Goal: Task Accomplishment & Management: Manage account settings

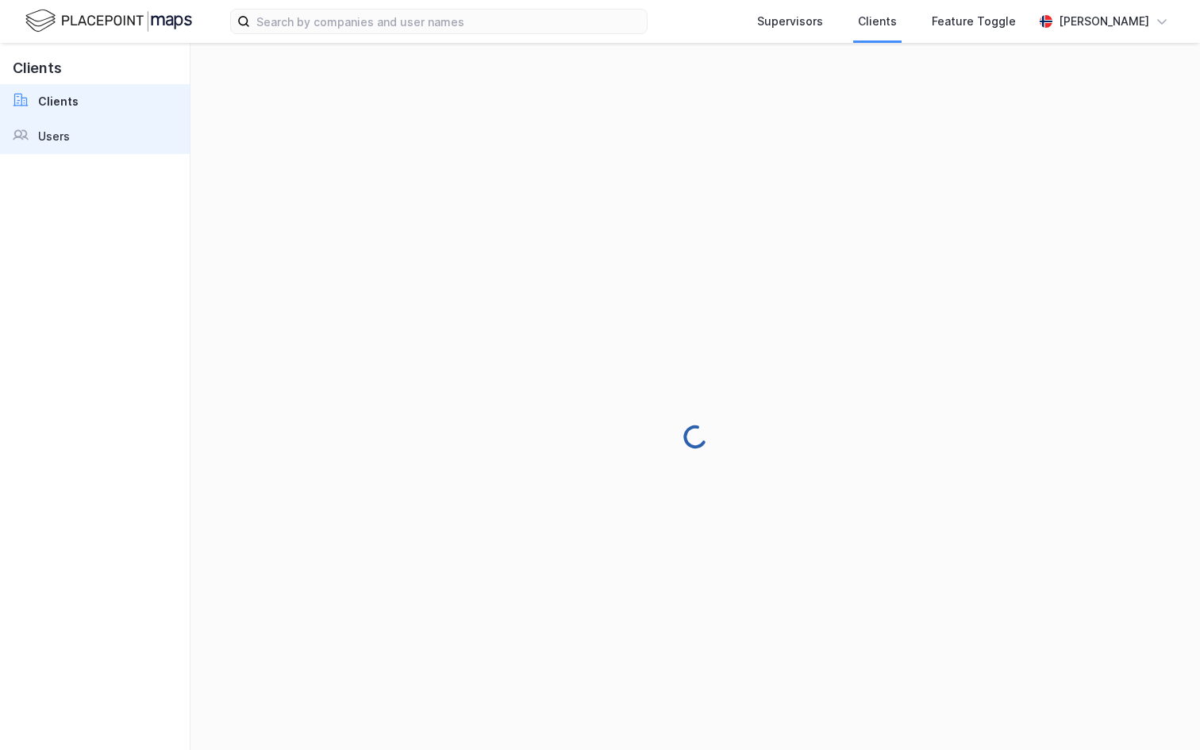
click at [112, 141] on link "Users" at bounding box center [95, 136] width 190 height 35
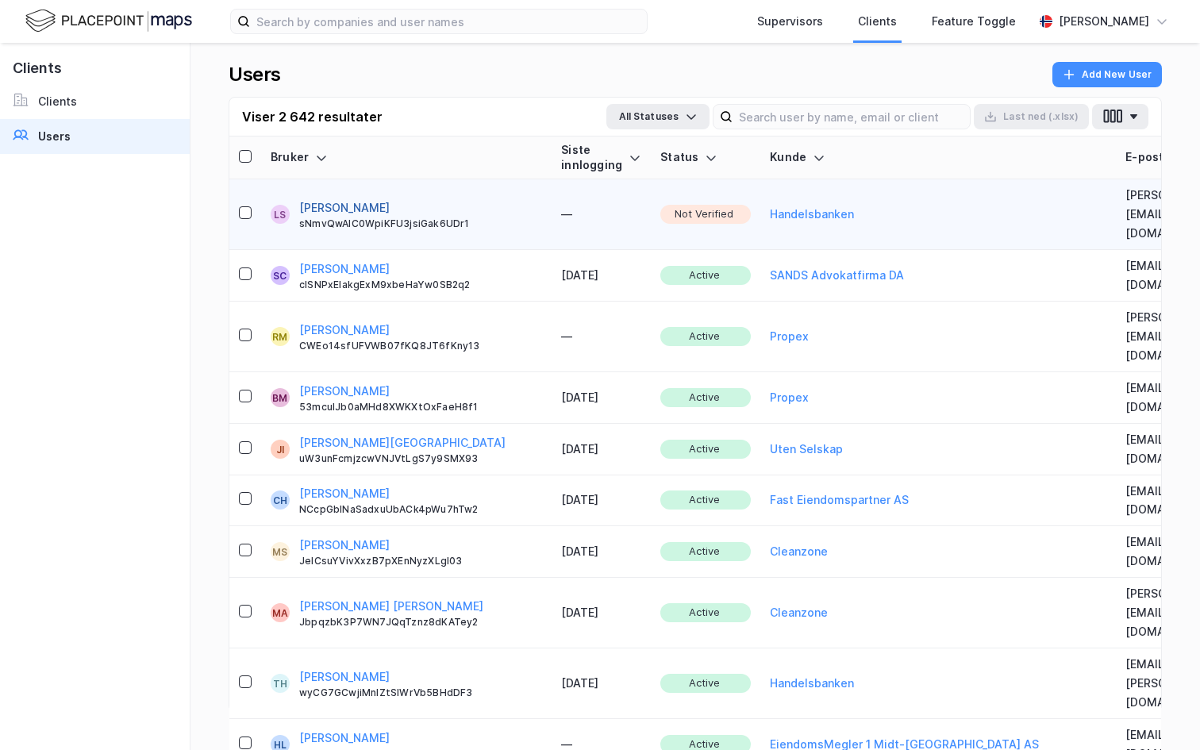
click at [329, 198] on button "[PERSON_NAME]" at bounding box center [344, 207] width 90 height 19
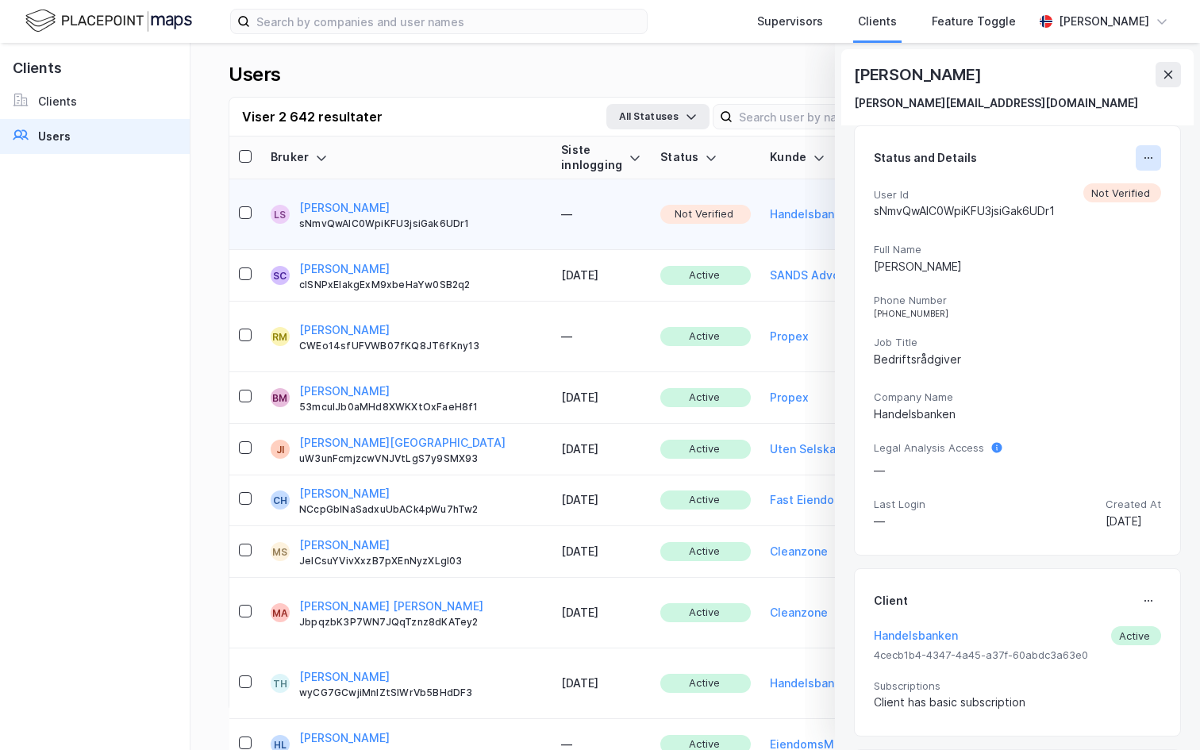
click at [1149, 157] on icon at bounding box center [1148, 158] width 13 height 13
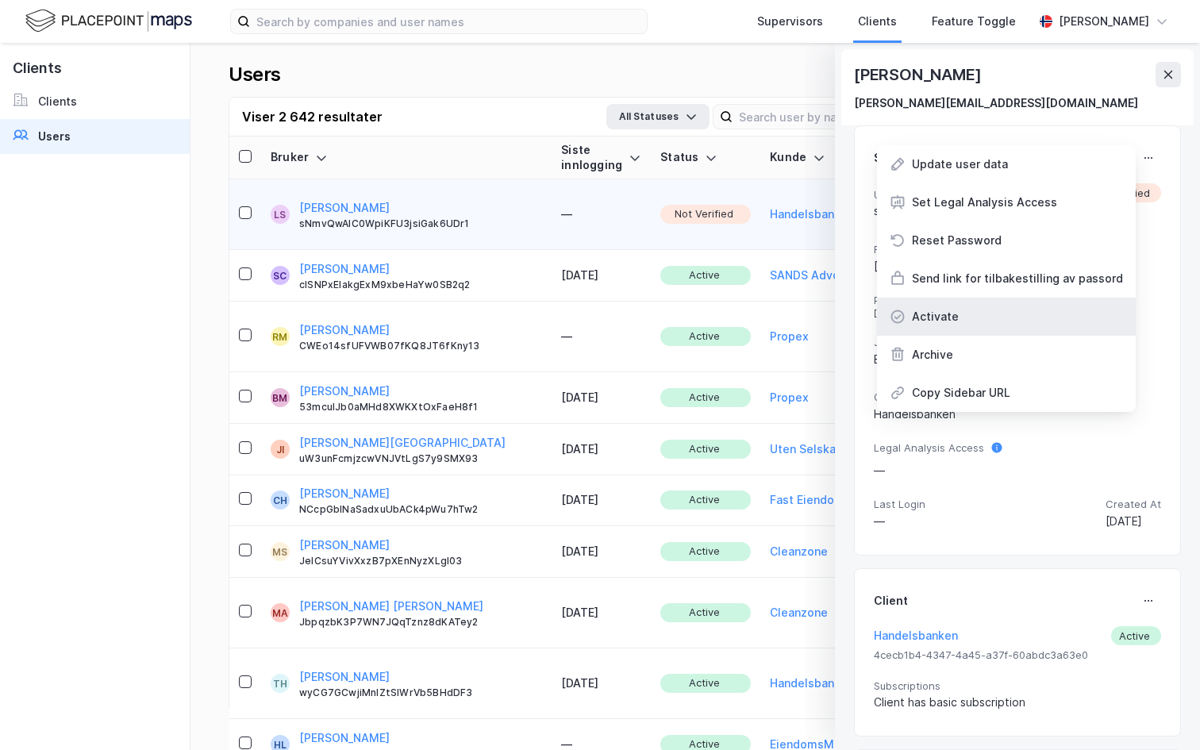
drag, startPoint x: 1046, startPoint y: 342, endPoint x: 1043, endPoint y: 308, distance: 34.3
click at [1043, 308] on div "Update user data Set Legal Analysis Access Reset Password Send link for tilbake…" at bounding box center [1006, 278] width 259 height 267
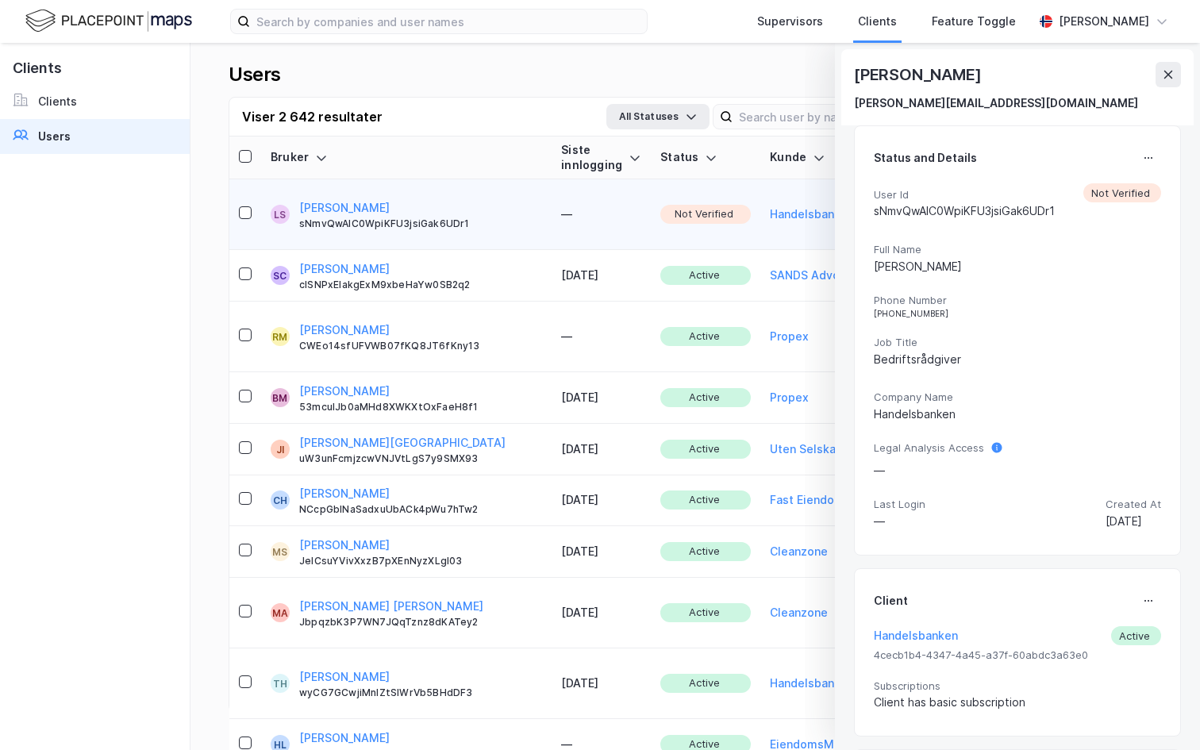
click at [1163, 149] on div "Status and Details User Id sNmvQwAIC0WpiKFU3jsiGak6UDr1 Not Verified Full Name …" at bounding box center [1017, 340] width 327 height 430
click at [1159, 153] on button at bounding box center [1148, 157] width 25 height 25
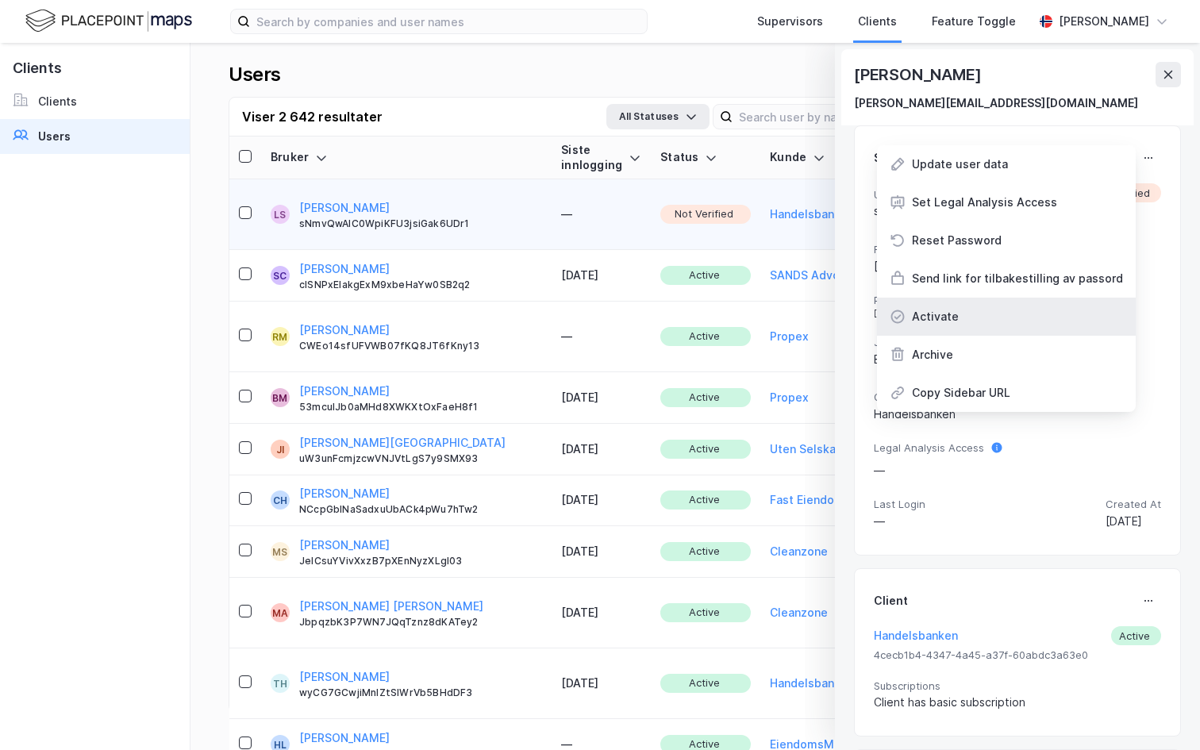
click at [1043, 327] on div "Activate" at bounding box center [1006, 317] width 259 height 38
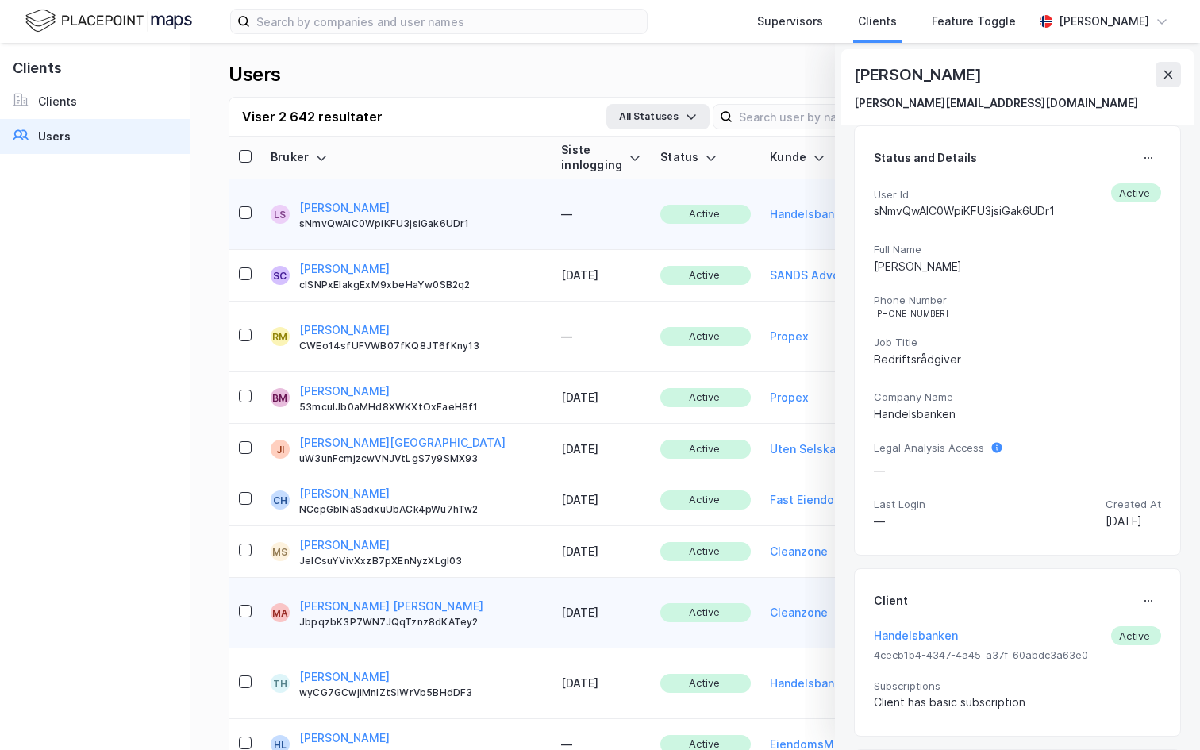
click at [1166, 72] on icon at bounding box center [1168, 75] width 9 height 8
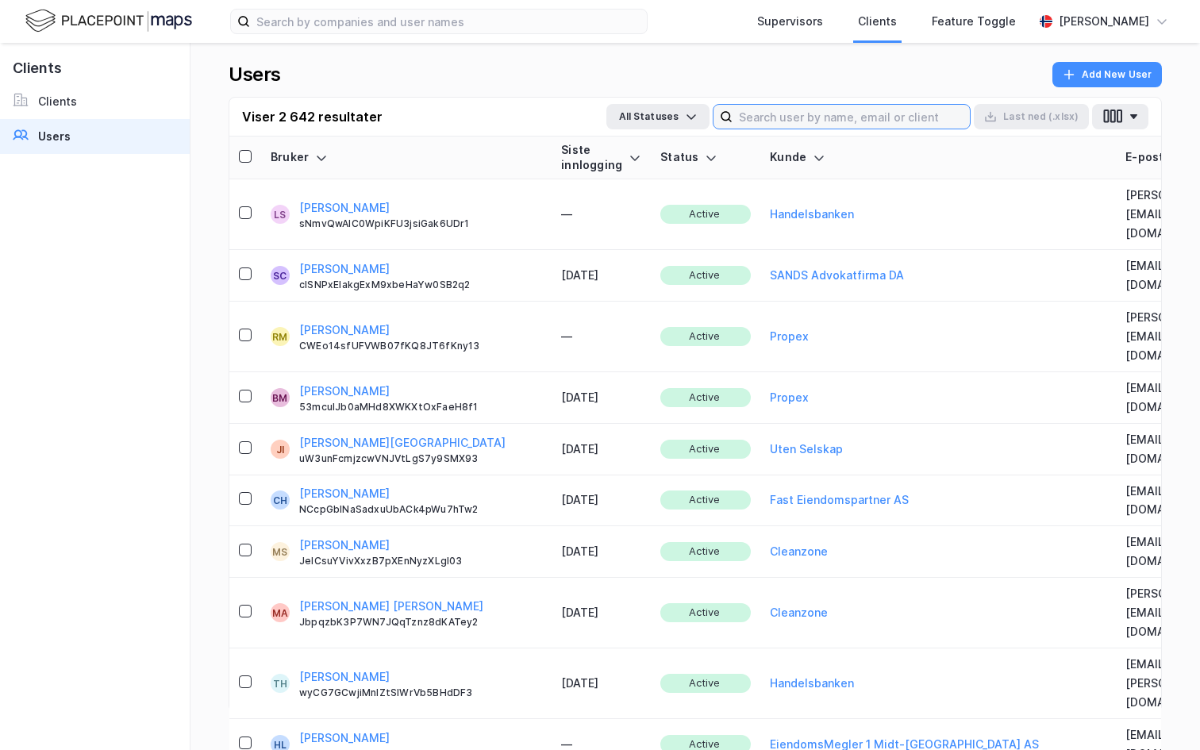
click at [815, 124] on input at bounding box center [851, 117] width 237 height 24
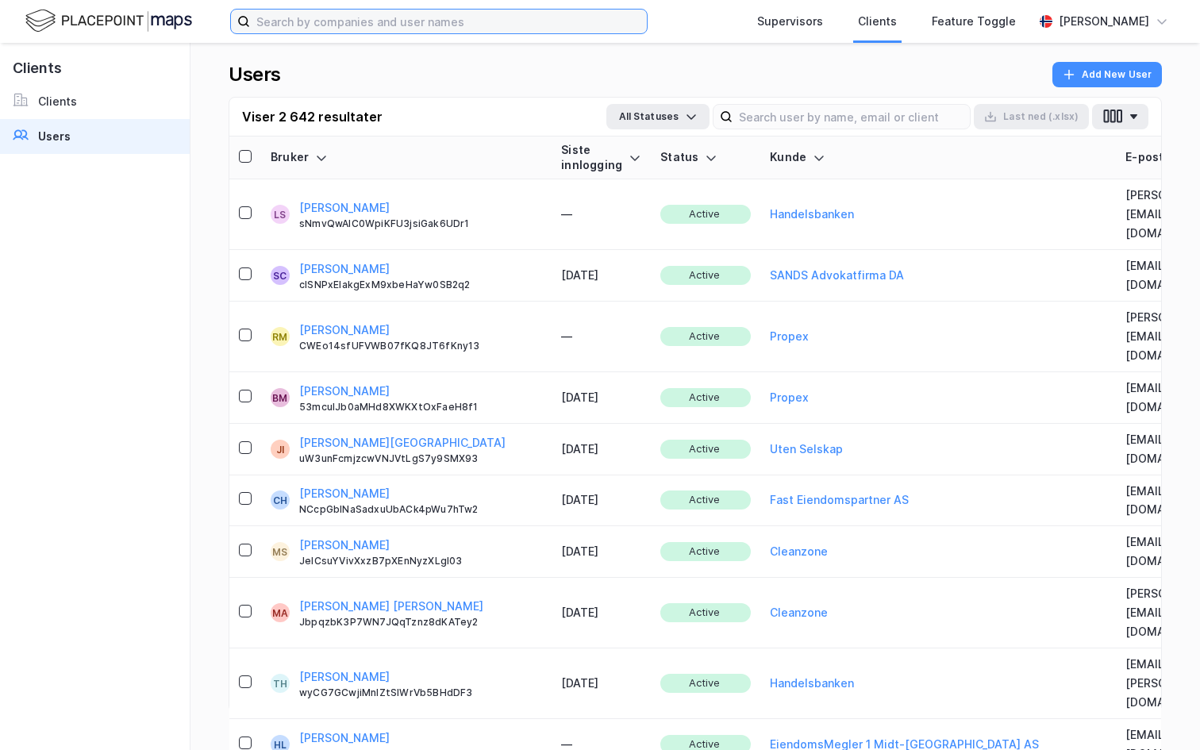
click at [318, 20] on input at bounding box center [448, 22] width 397 height 24
click at [75, 25] on img at bounding box center [108, 21] width 167 height 28
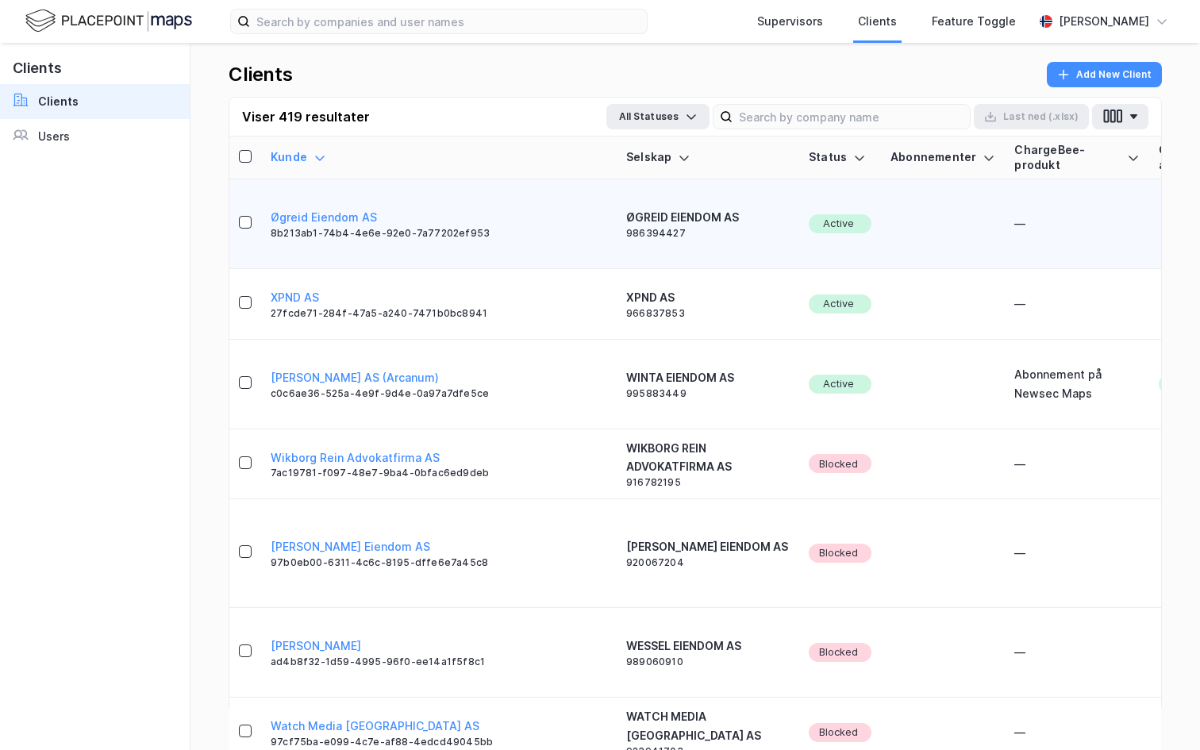
scroll to position [0, 2]
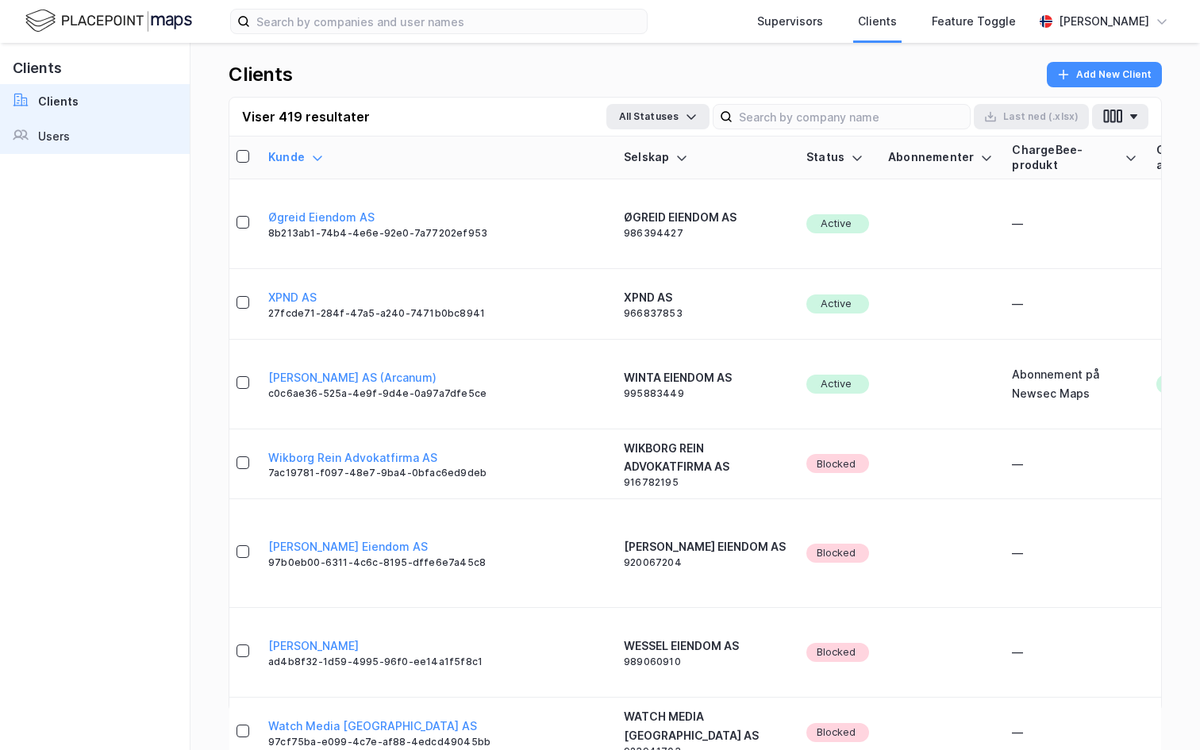
click at [135, 137] on link "Users" at bounding box center [95, 136] width 190 height 35
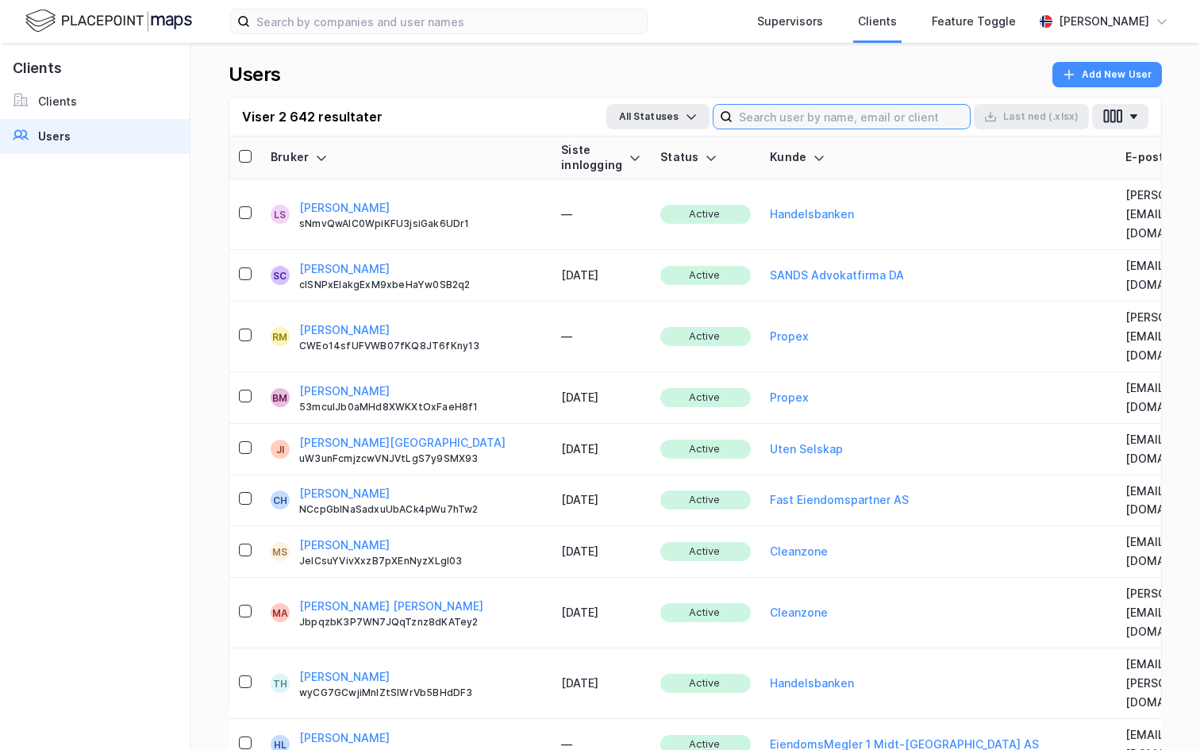
click at [822, 114] on input at bounding box center [851, 117] width 237 height 24
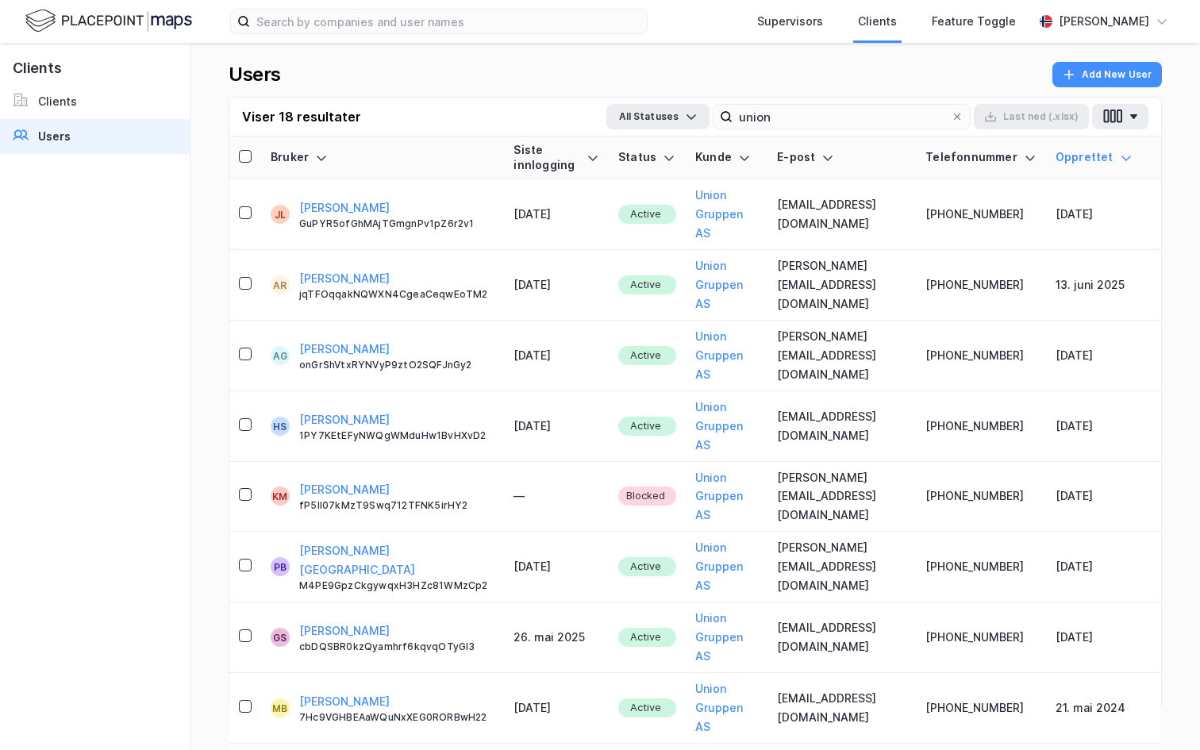
click at [573, 152] on div "Siste innlogging" at bounding box center [557, 157] width 86 height 29
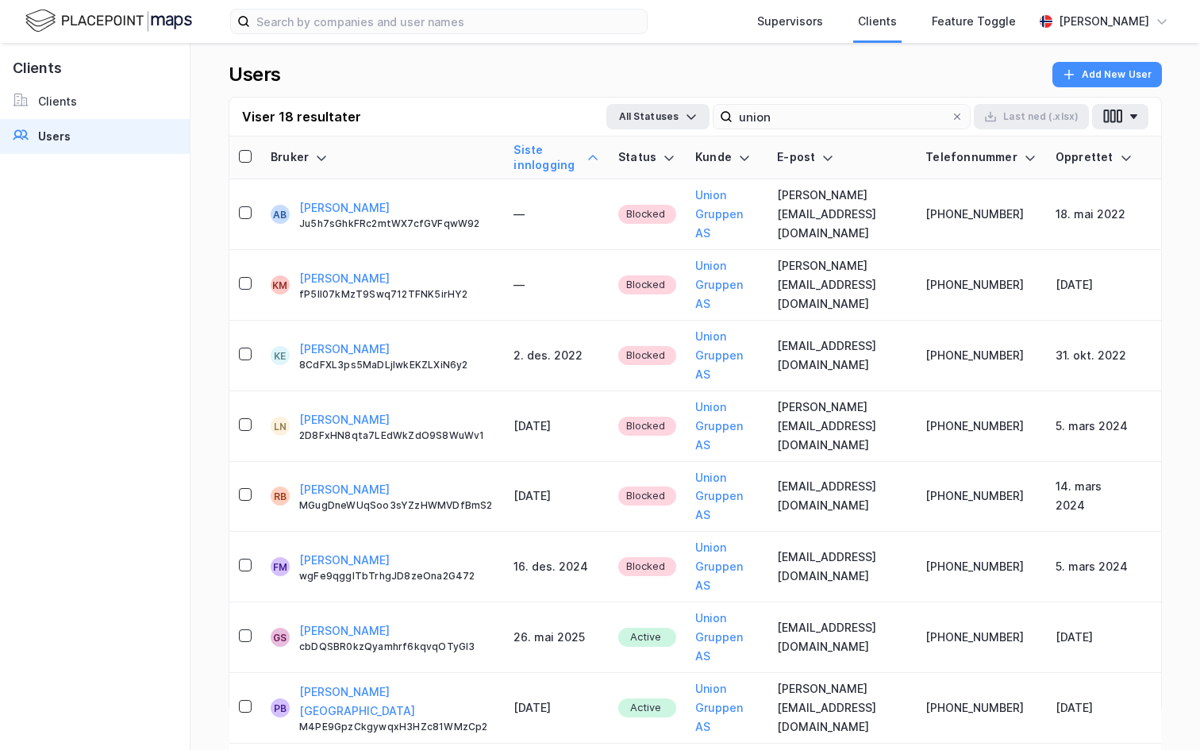
click at [573, 152] on div "Siste innlogging" at bounding box center [557, 157] width 86 height 29
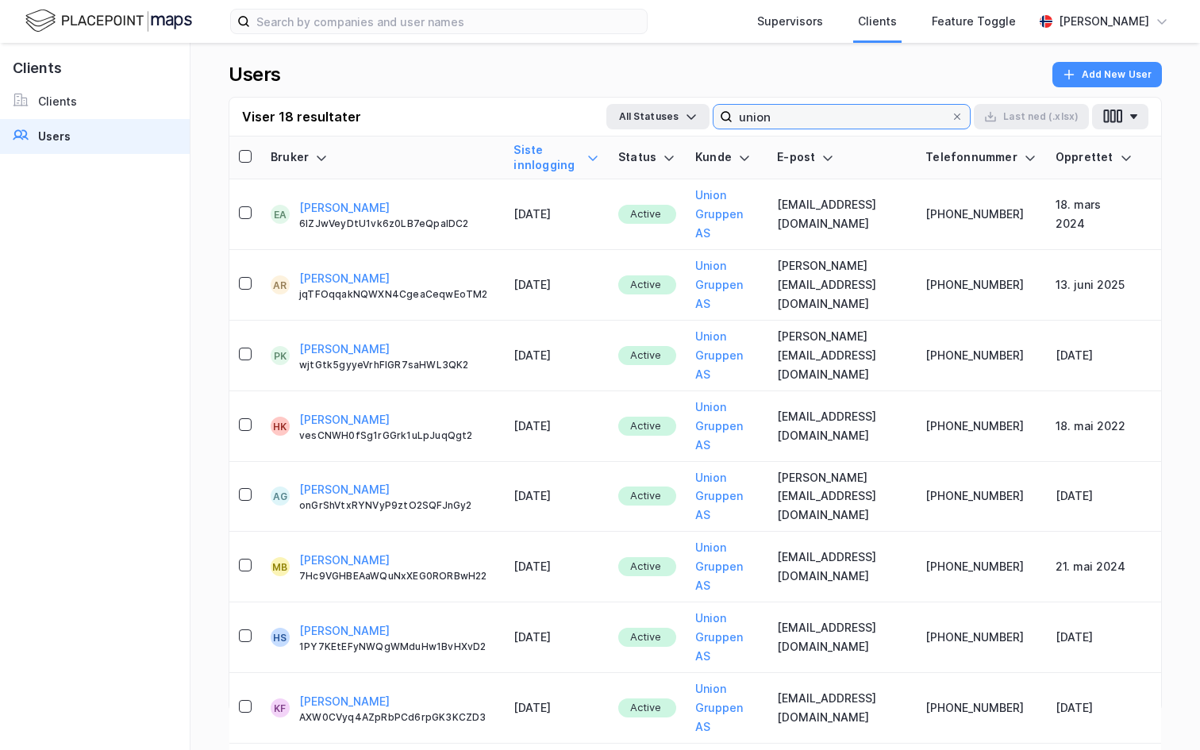
click at [810, 106] on input "union" at bounding box center [842, 117] width 218 height 24
click at [804, 113] on input "union" at bounding box center [842, 117] width 218 height 24
click at [814, 106] on input "union" at bounding box center [842, 117] width 218 height 24
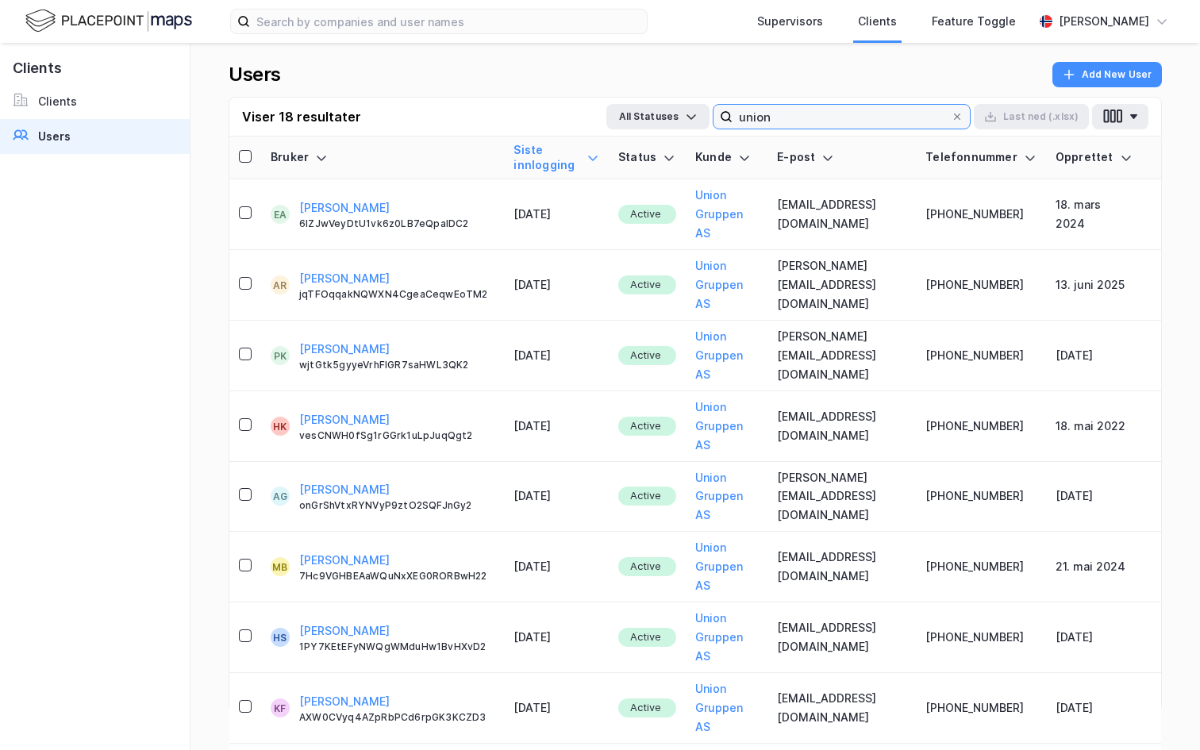
click at [814, 106] on input "union" at bounding box center [842, 117] width 218 height 24
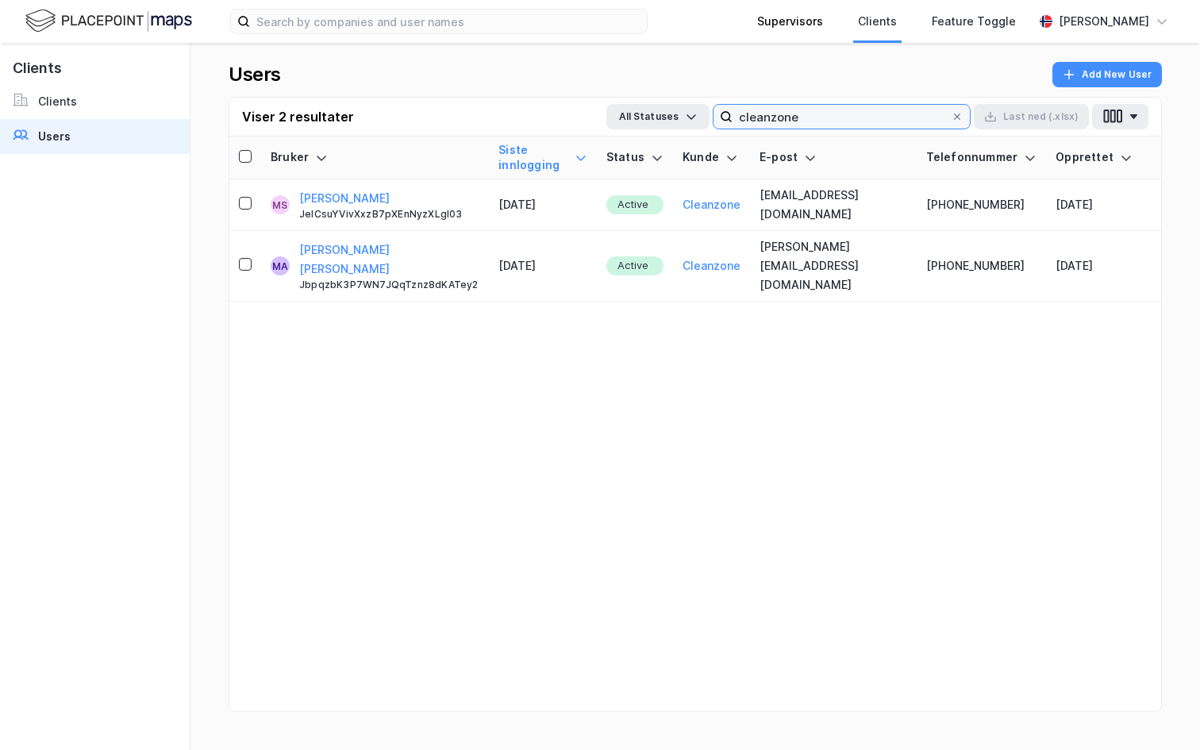
type input "cleanzone"
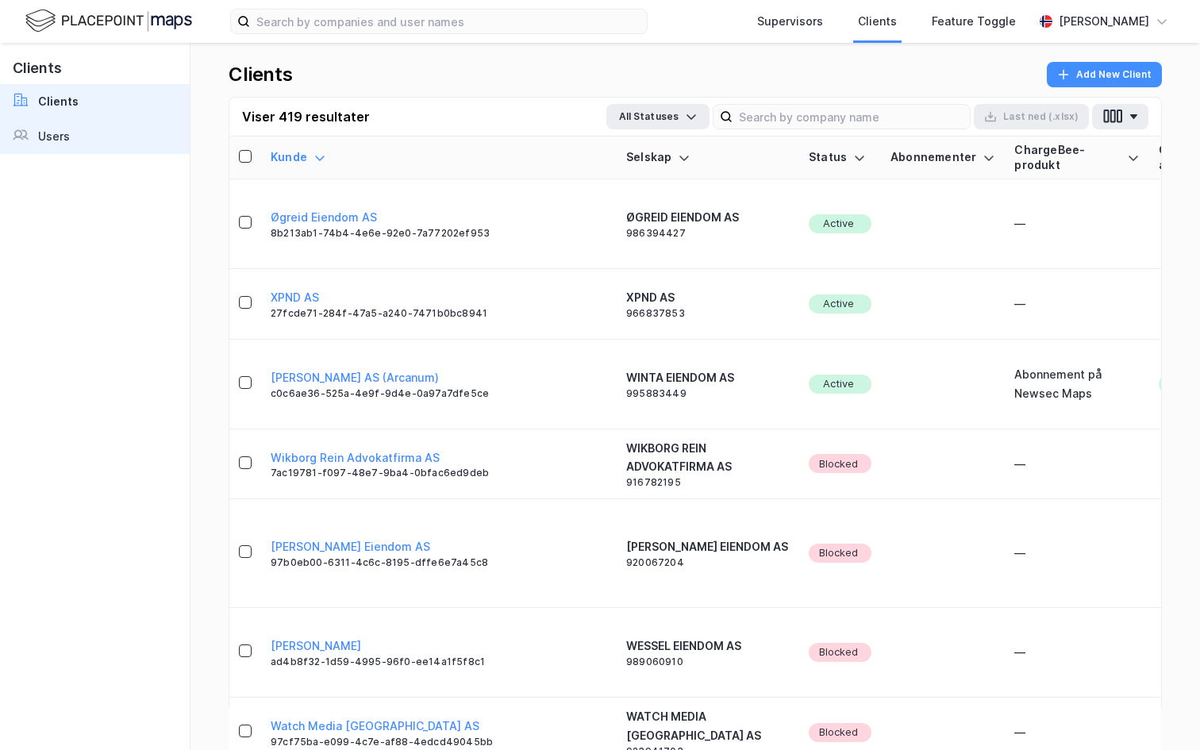
click at [76, 129] on link "Users" at bounding box center [95, 136] width 190 height 35
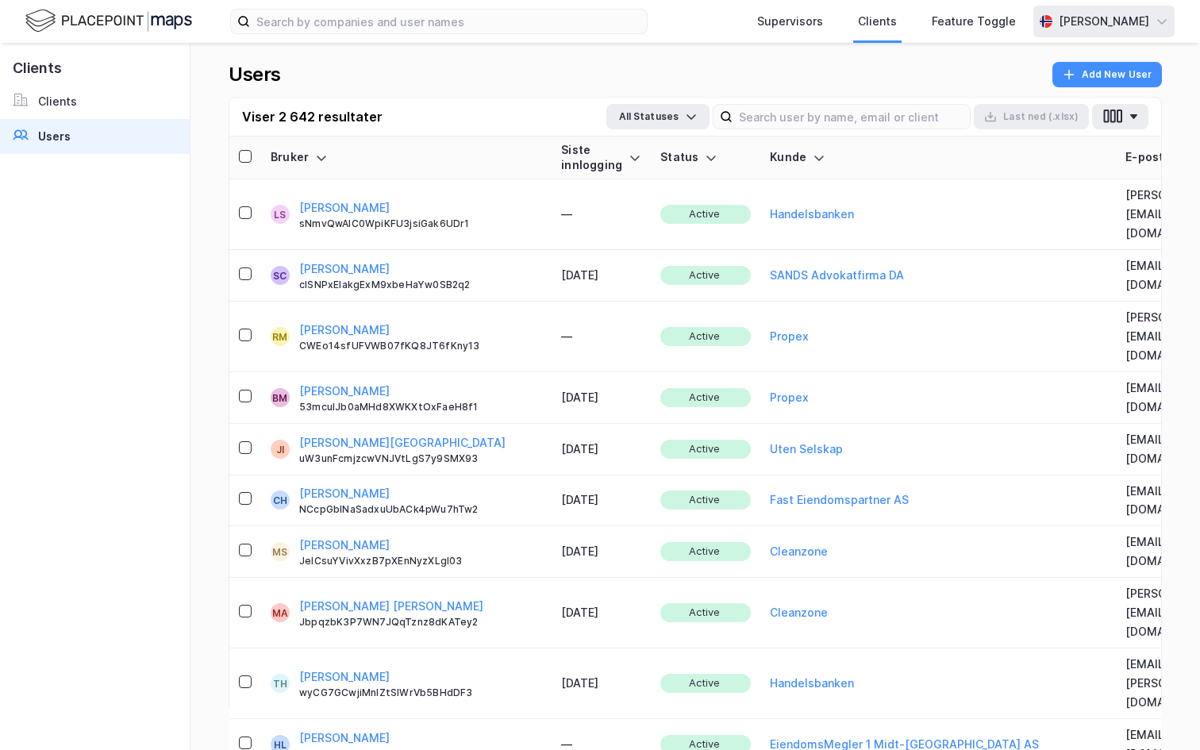
click at [1089, 13] on div "[PERSON_NAME]" at bounding box center [1104, 21] width 90 height 19
click at [1045, 102] on div "Logg ut" at bounding box center [1071, 98] width 206 height 38
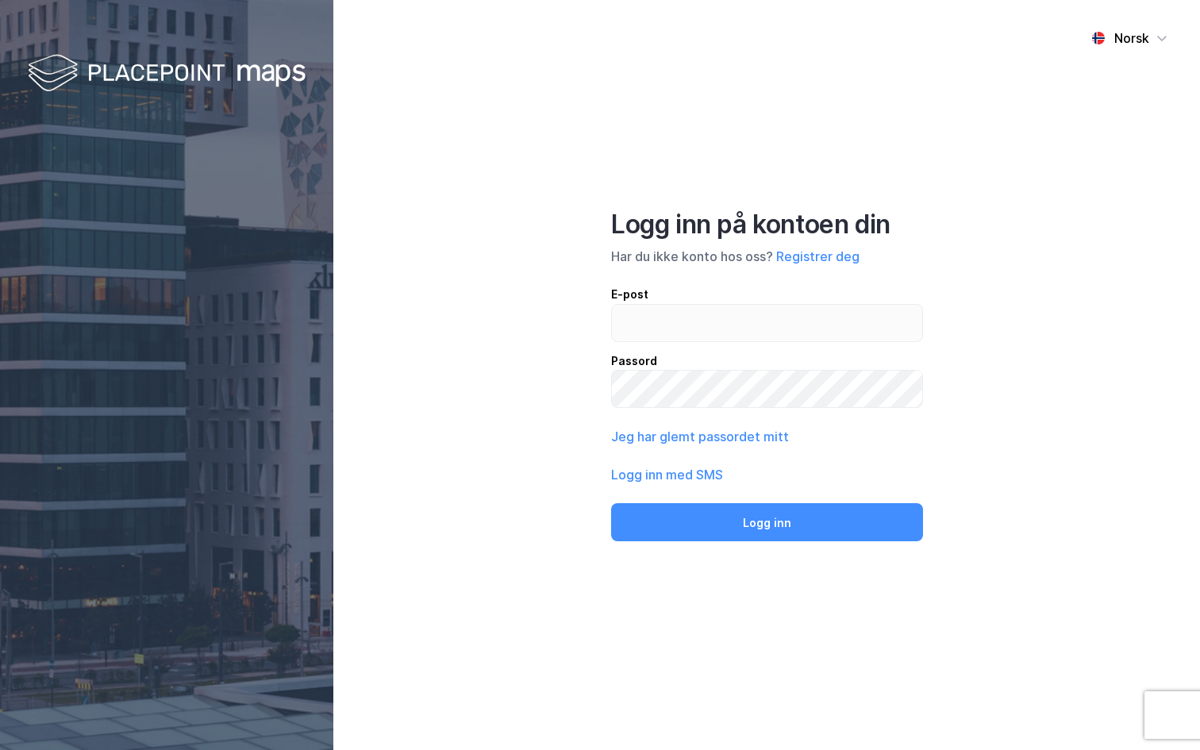
click at [699, 346] on div "E-post Passord" at bounding box center [767, 347] width 312 height 124
click at [698, 335] on input "email" at bounding box center [767, 323] width 310 height 37
type input "andreas+admin@newsecmaps.com"
click at [715, 545] on div "Norsk Logg inn på kontoen din Har du ikke konto hos oss? Registrer deg E-post a…" at bounding box center [766, 375] width 867 height 750
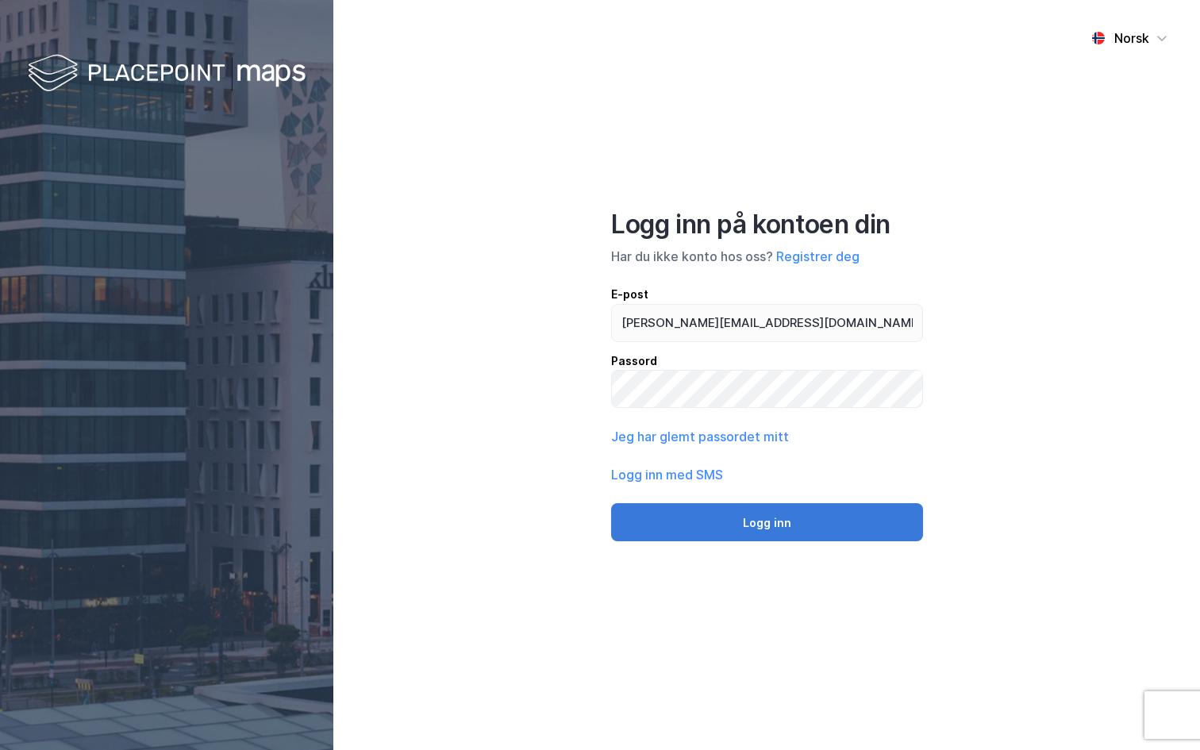
click at [718, 526] on button "Logg inn" at bounding box center [767, 522] width 312 height 38
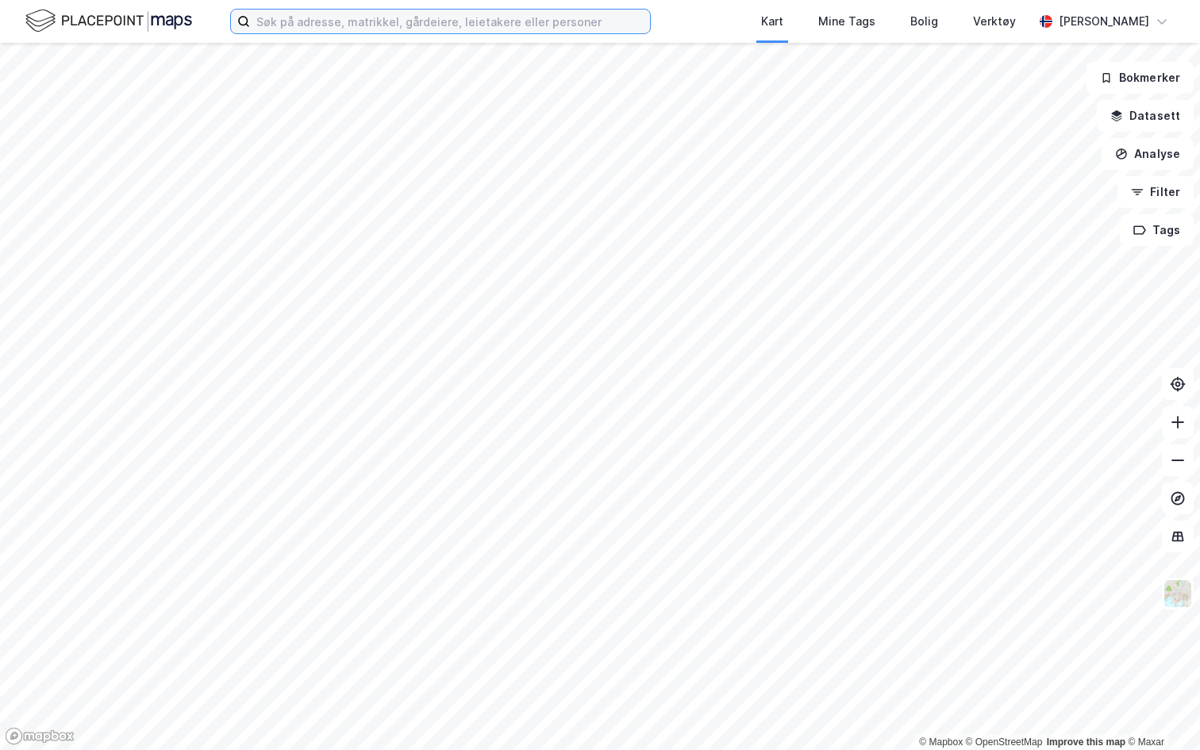
click at [352, 22] on input at bounding box center [450, 22] width 400 height 24
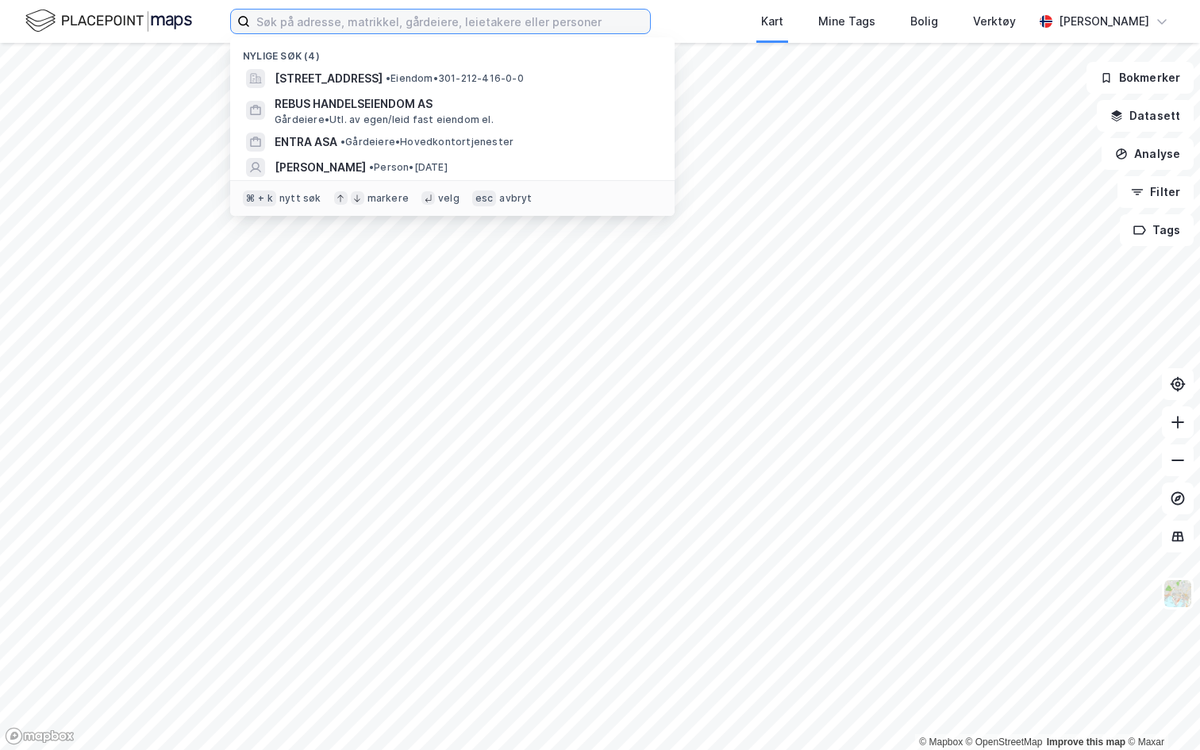
type input "p"
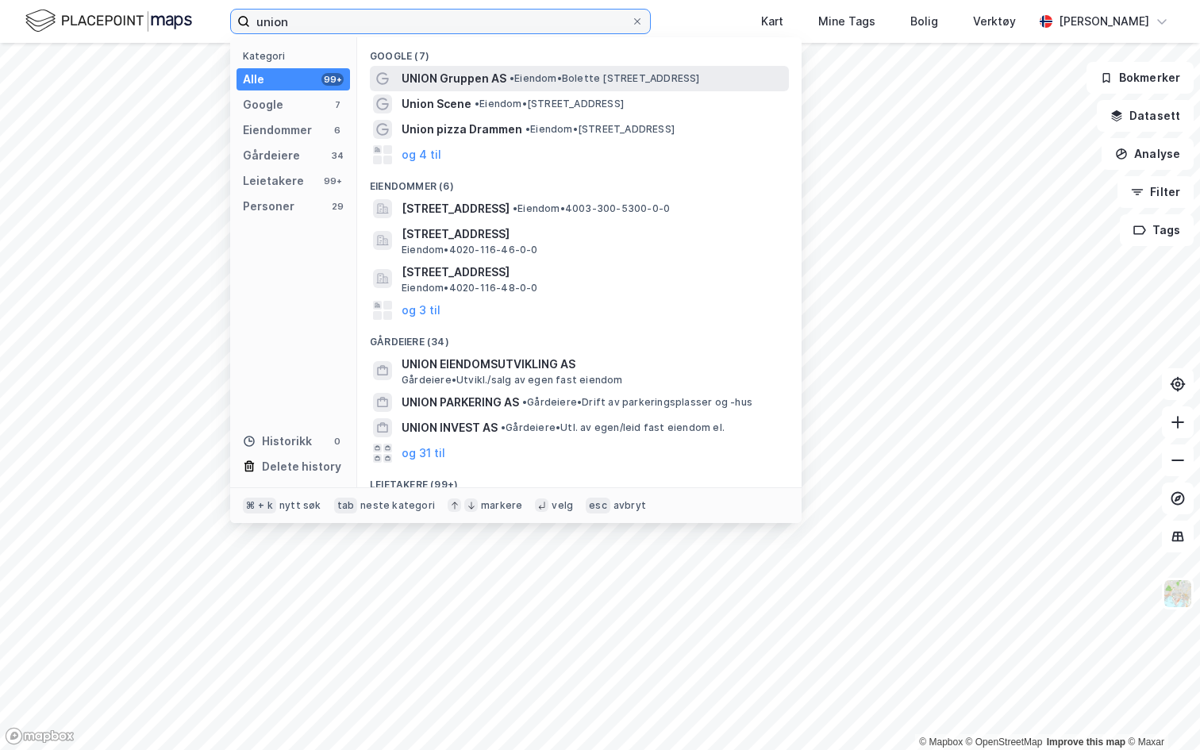
type input "union"
click at [408, 80] on span "UNION Gruppen AS" at bounding box center [454, 78] width 105 height 19
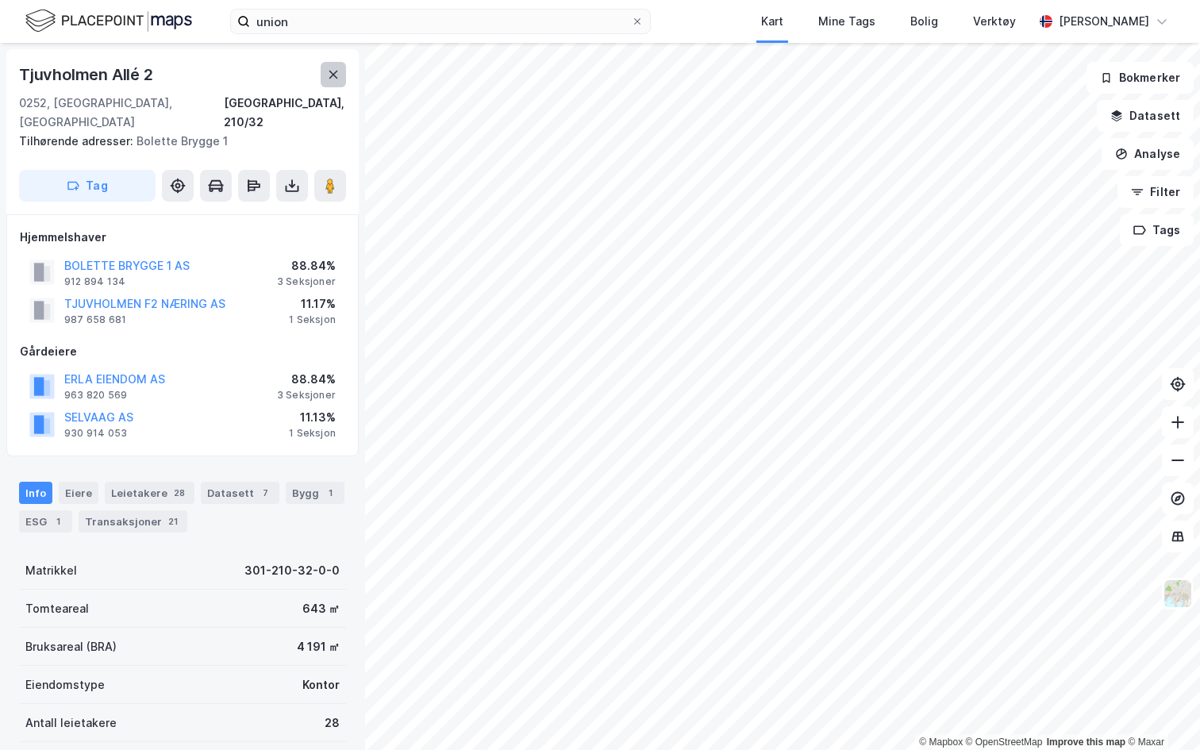
click at [331, 75] on icon at bounding box center [333, 74] width 13 height 13
click at [344, 65] on button at bounding box center [333, 74] width 25 height 25
